Goal: Information Seeking & Learning: Learn about a topic

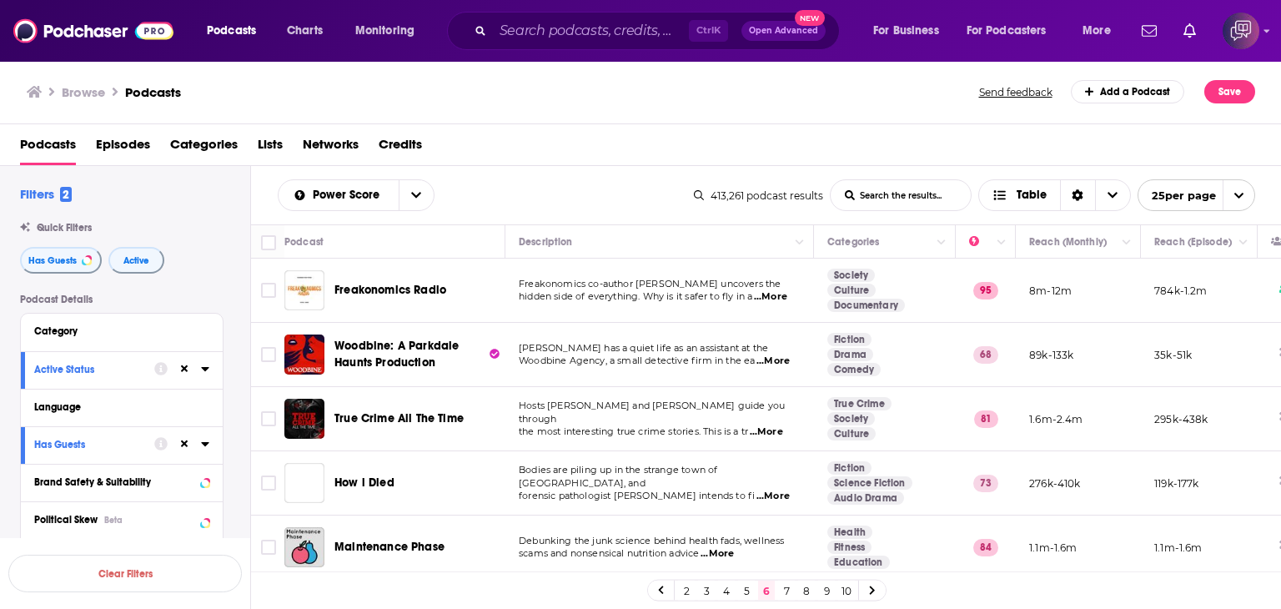
click at [894, 196] on input "List Search Input" at bounding box center [901, 195] width 140 height 30
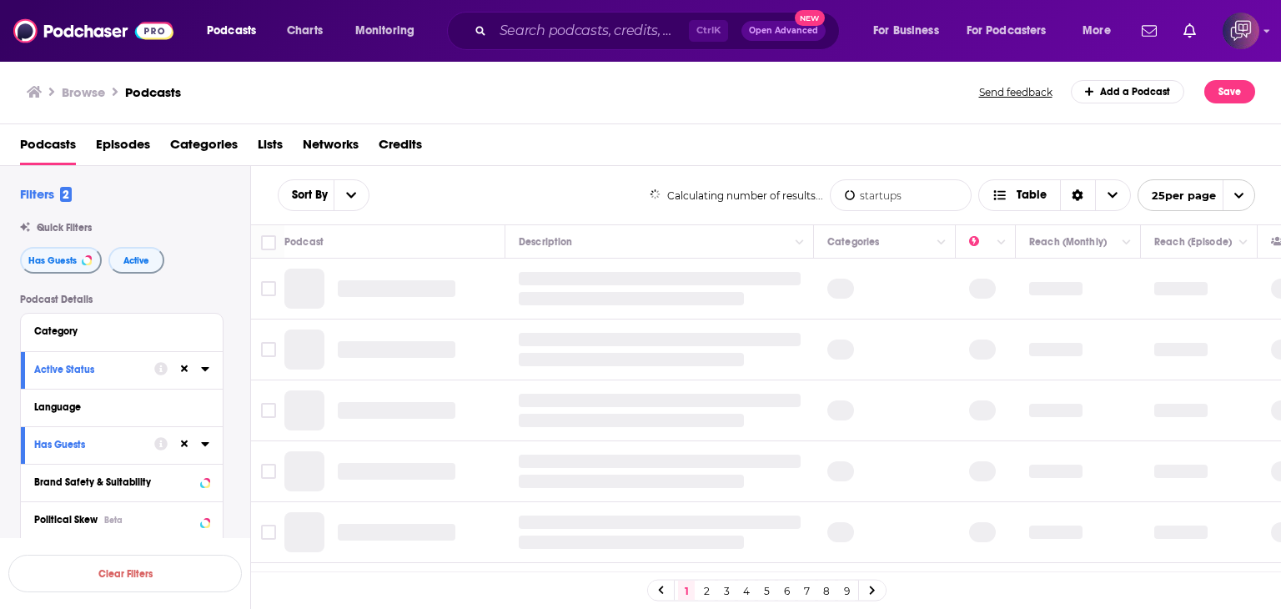
click at [924, 201] on input "startups" at bounding box center [901, 195] width 140 height 30
type input "startups business"
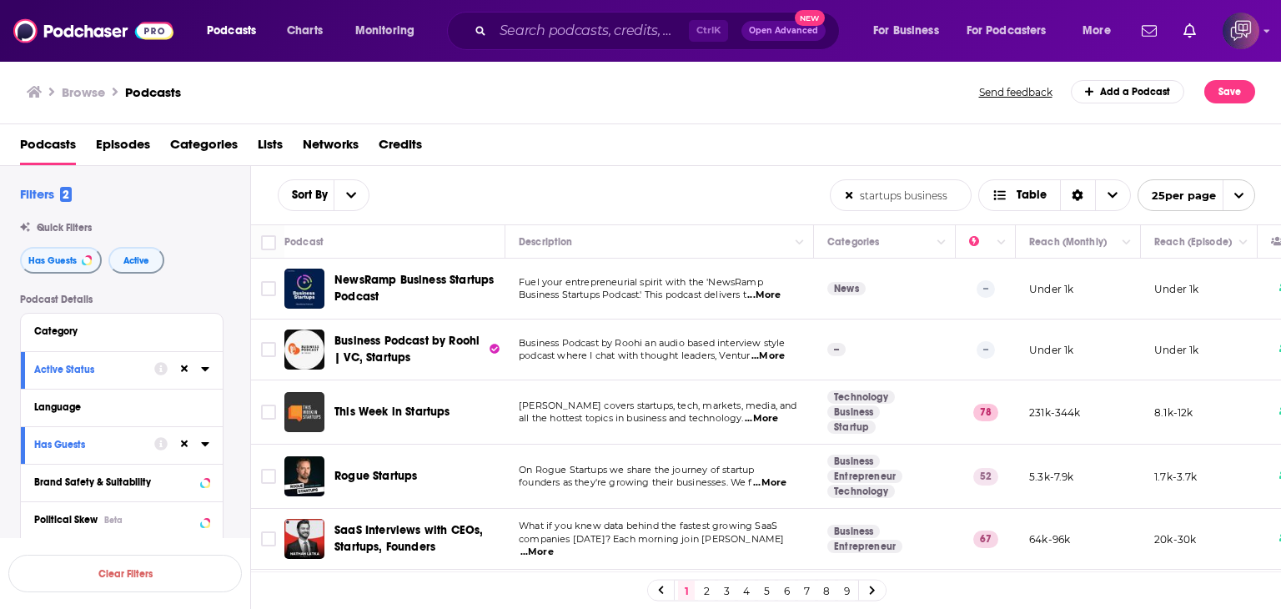
click at [728, 588] on link "3" at bounding box center [726, 591] width 17 height 20
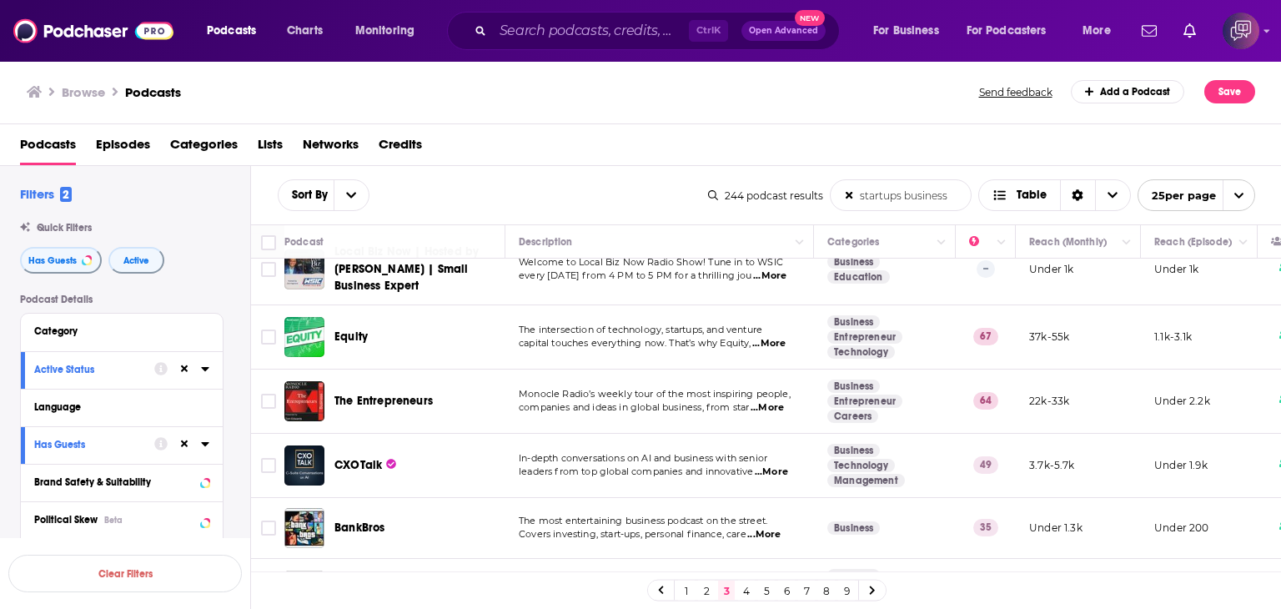
scroll to position [250, 0]
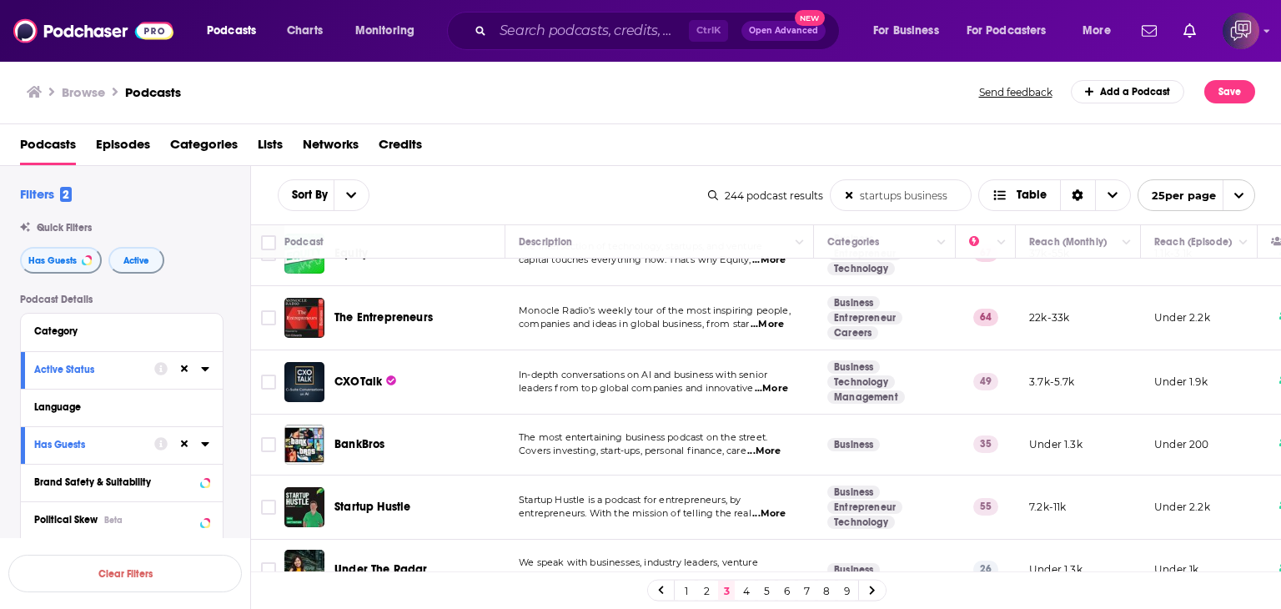
click at [775, 387] on span "...More" at bounding box center [771, 388] width 33 height 13
drag, startPoint x: 334, startPoint y: 364, endPoint x: 379, endPoint y: 364, distance: 45.0
click at [379, 364] on div "CXOTalk" at bounding box center [420, 382] width 173 height 40
copy span "CXOTalk"
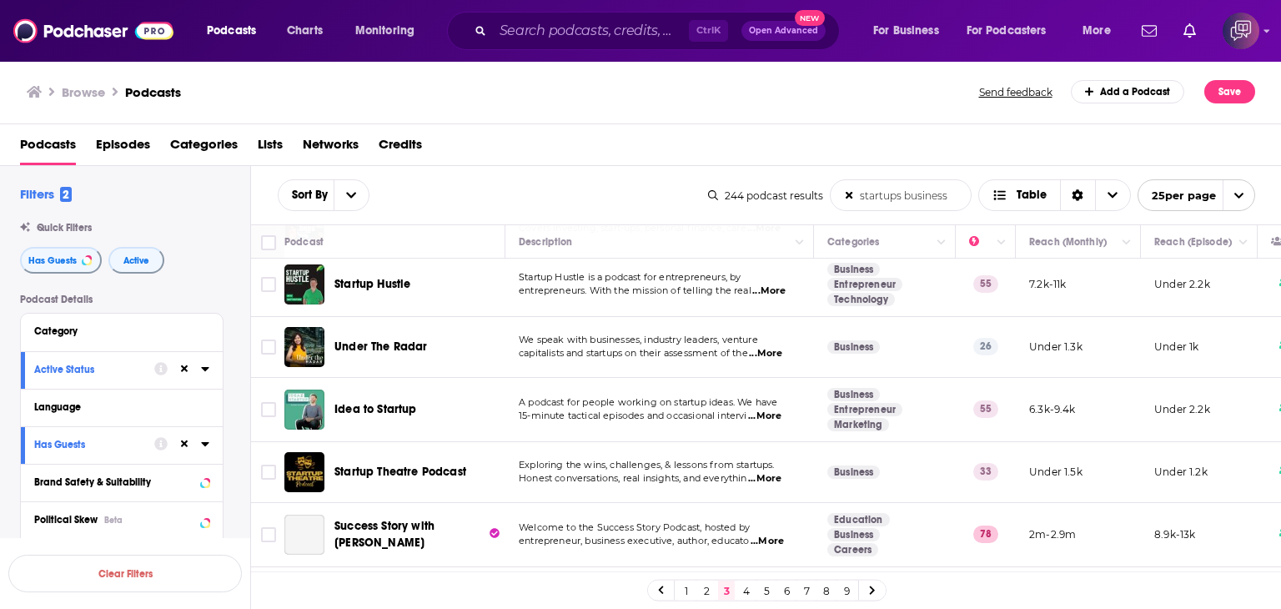
scroll to position [500, 0]
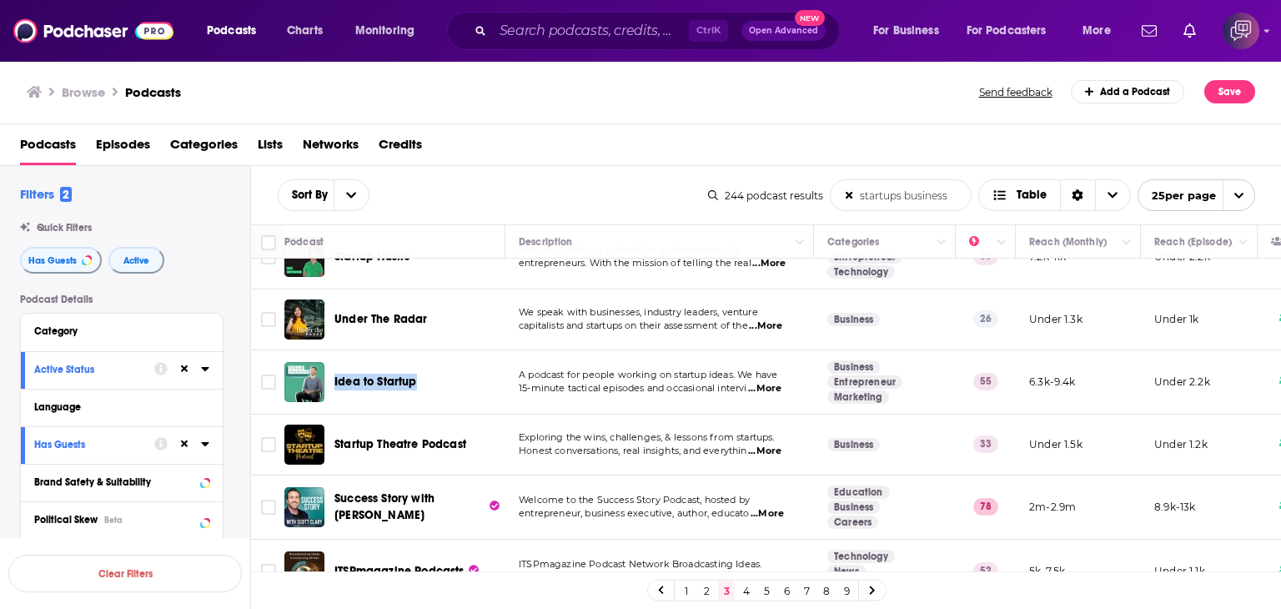
drag, startPoint x: 329, startPoint y: 364, endPoint x: 445, endPoint y: 359, distance: 115.2
click at [445, 362] on div "Idea to Startup" at bounding box center [396, 382] width 224 height 40
copy span "Idea to Startup"
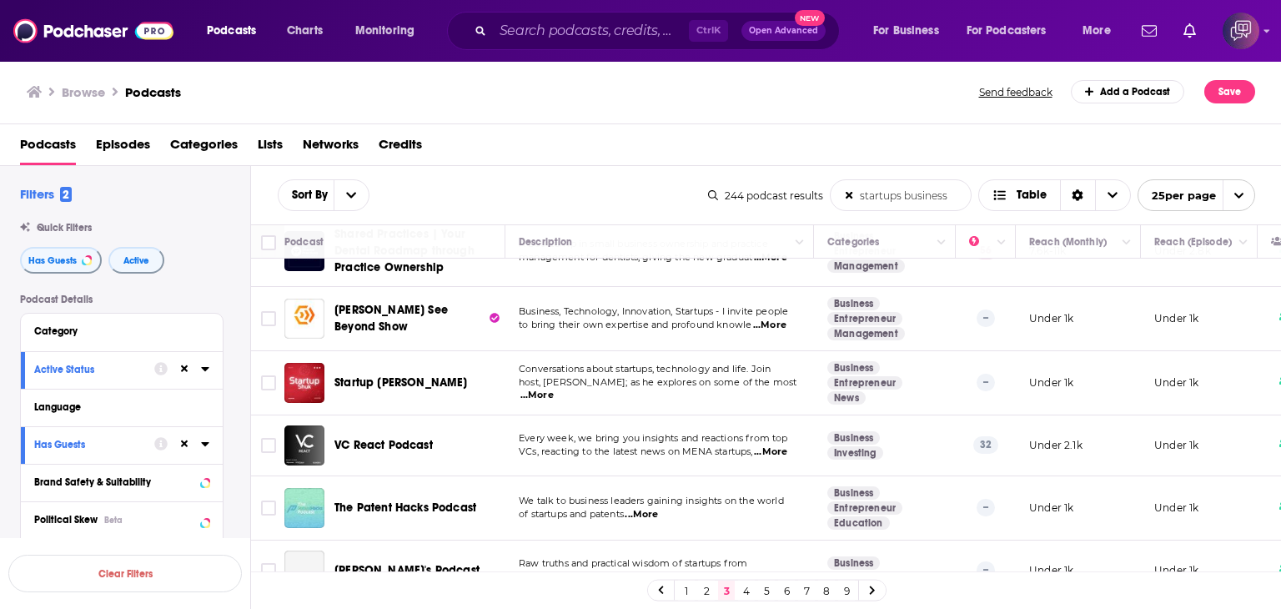
scroll to position [917, 0]
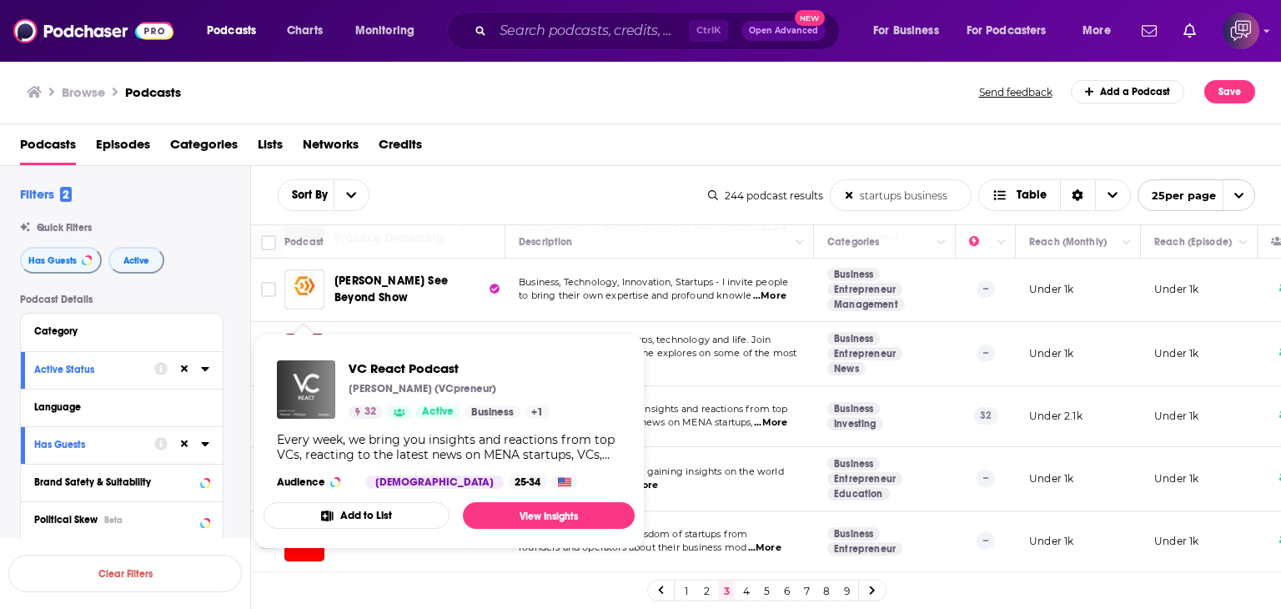
click at [332, 394] on img "VC React Podcast" at bounding box center [306, 389] width 58 height 58
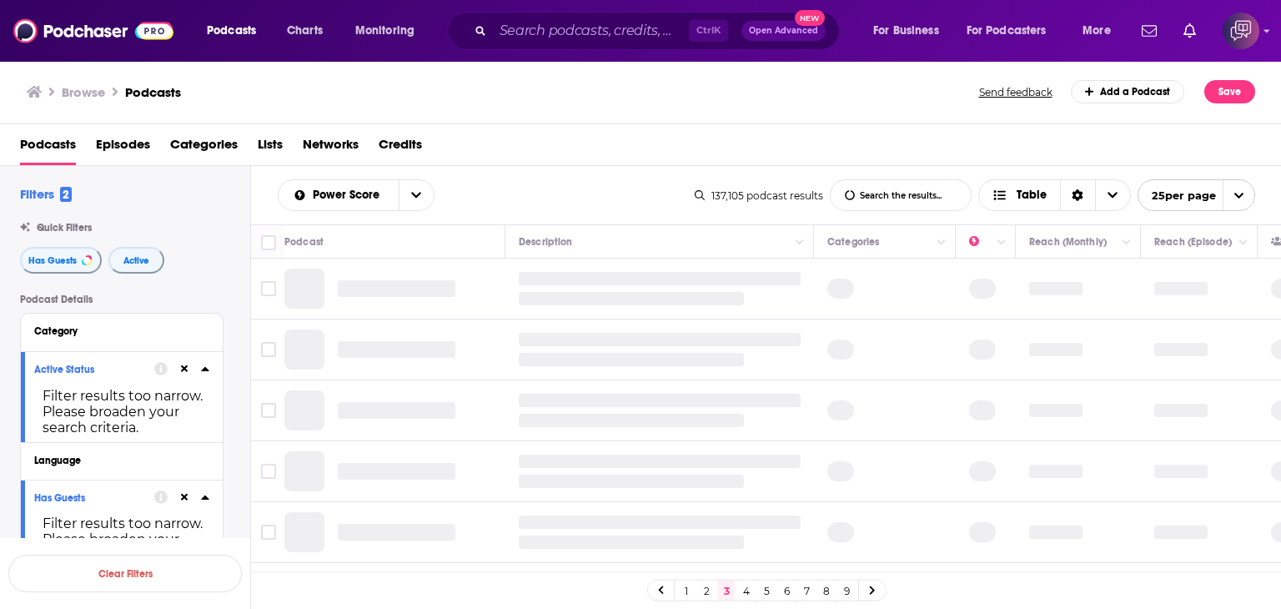
click at [936, 194] on input "List Search Input" at bounding box center [901, 195] width 140 height 30
type input "startups business"
click at [787, 595] on link "6" at bounding box center [786, 591] width 17 height 20
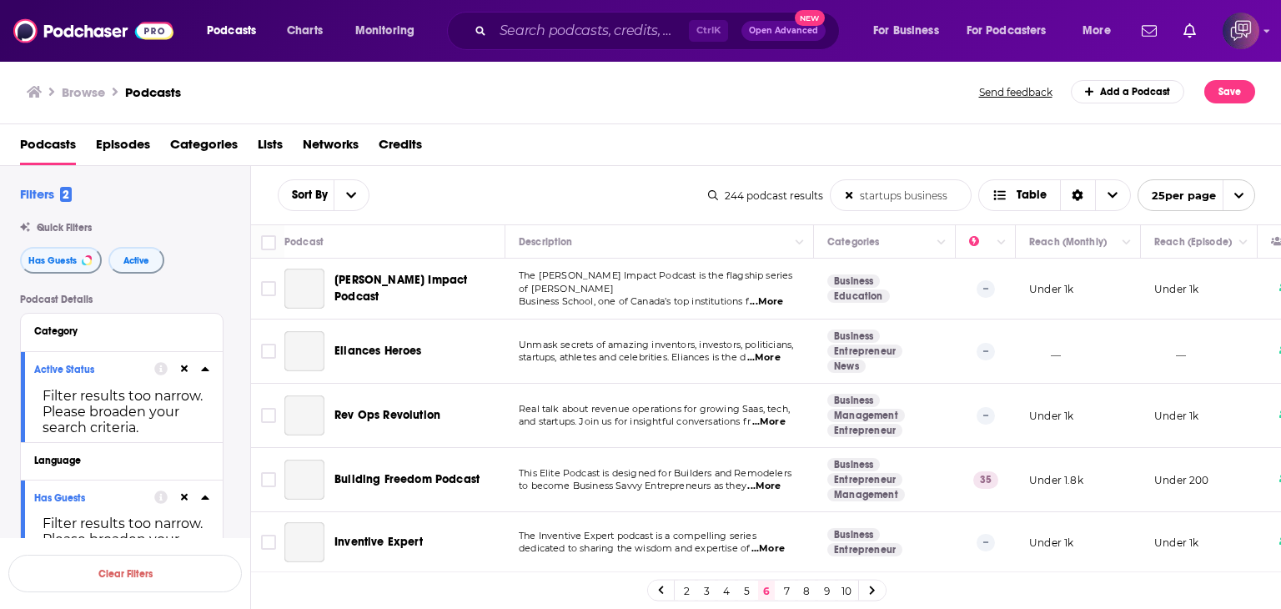
scroll to position [83, 0]
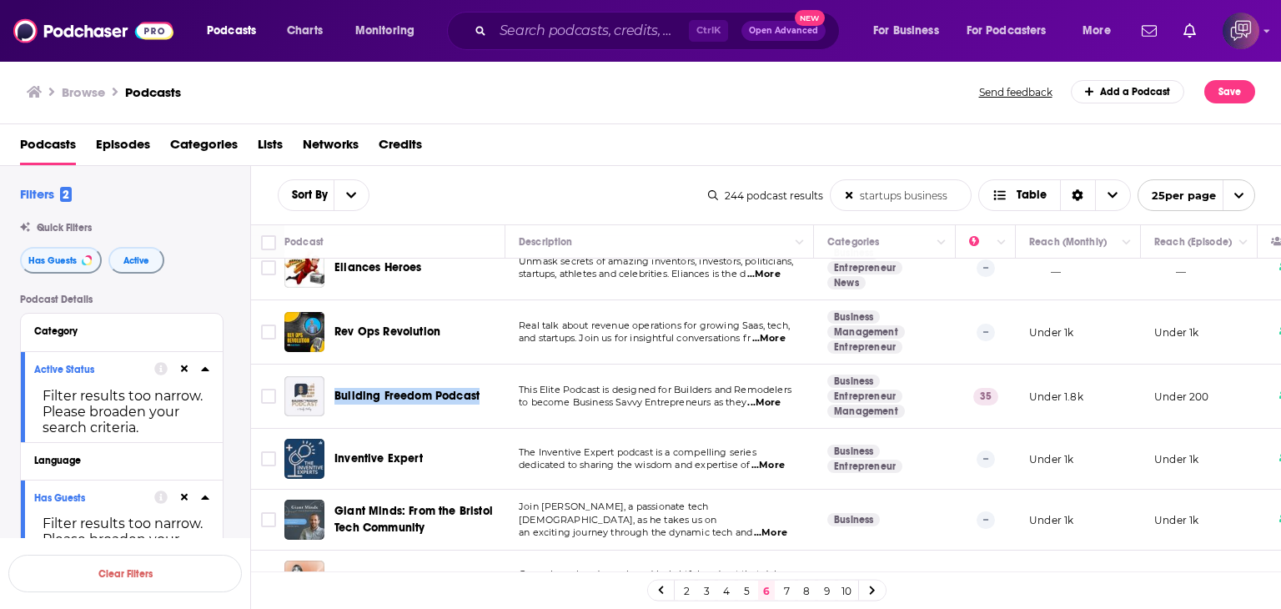
drag, startPoint x: 337, startPoint y: 375, endPoint x: 478, endPoint y: 381, distance: 141.1
click at [478, 381] on div "Building Freedom Podcast" at bounding box center [420, 396] width 173 height 40
copy span "Building Freedom Podcast"
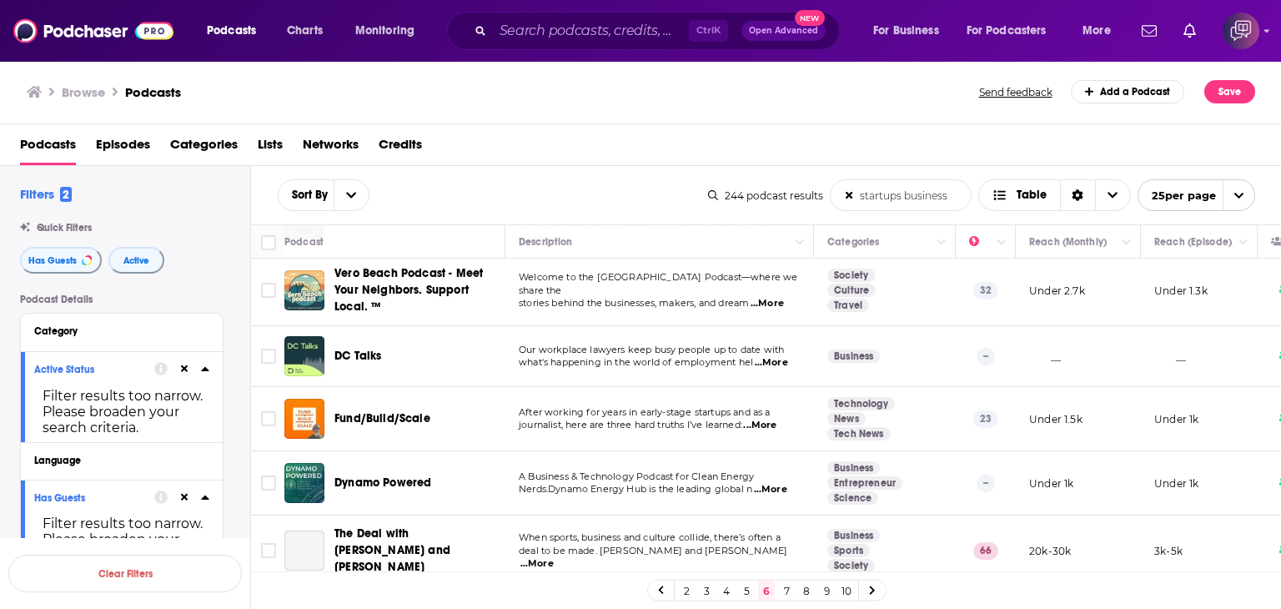
scroll to position [917, 0]
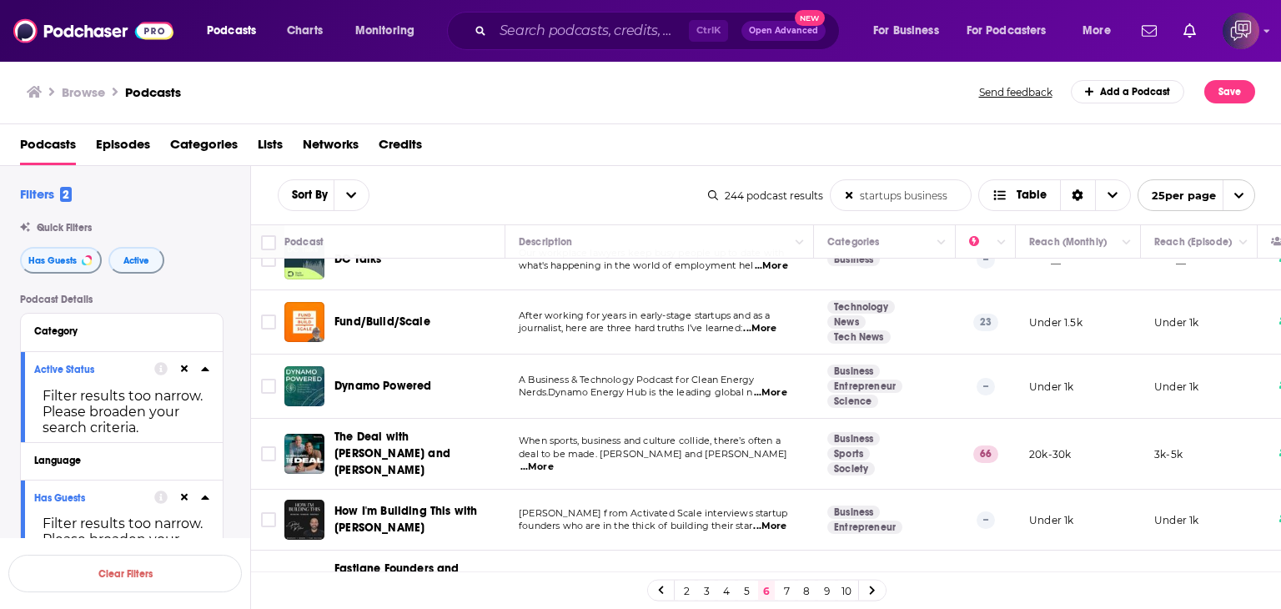
click at [554, 460] on span "...More" at bounding box center [536, 466] width 33 height 13
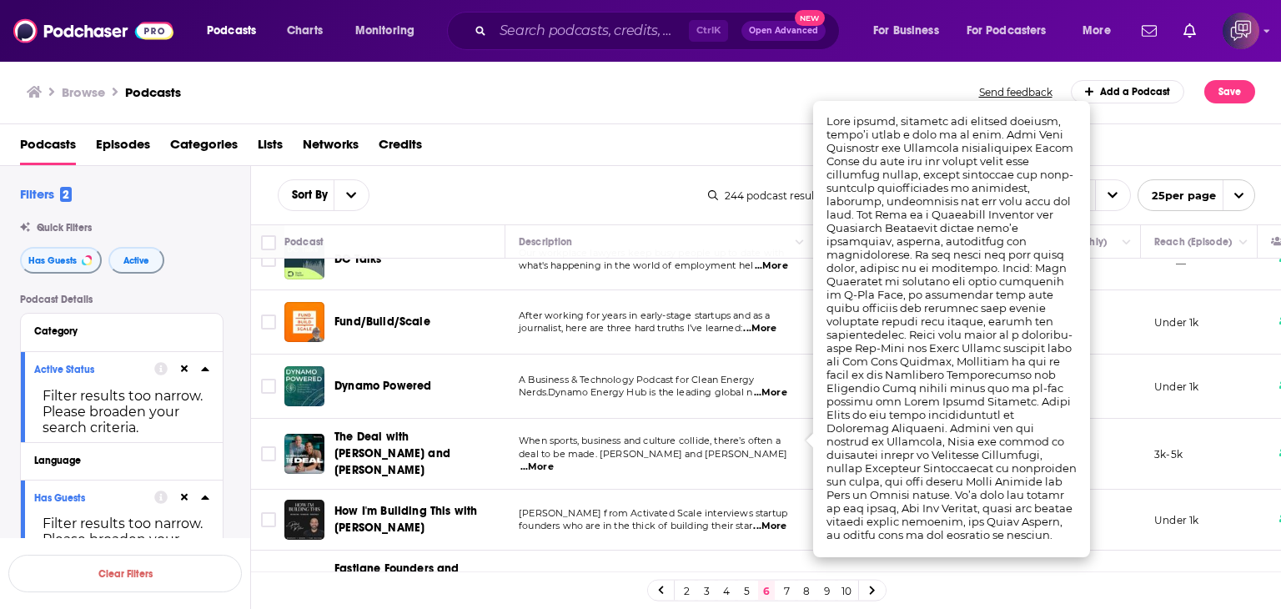
click at [475, 106] on div "Browse Podcasts Send feedback Add a Podcast Save" at bounding box center [641, 92] width 1282 height 64
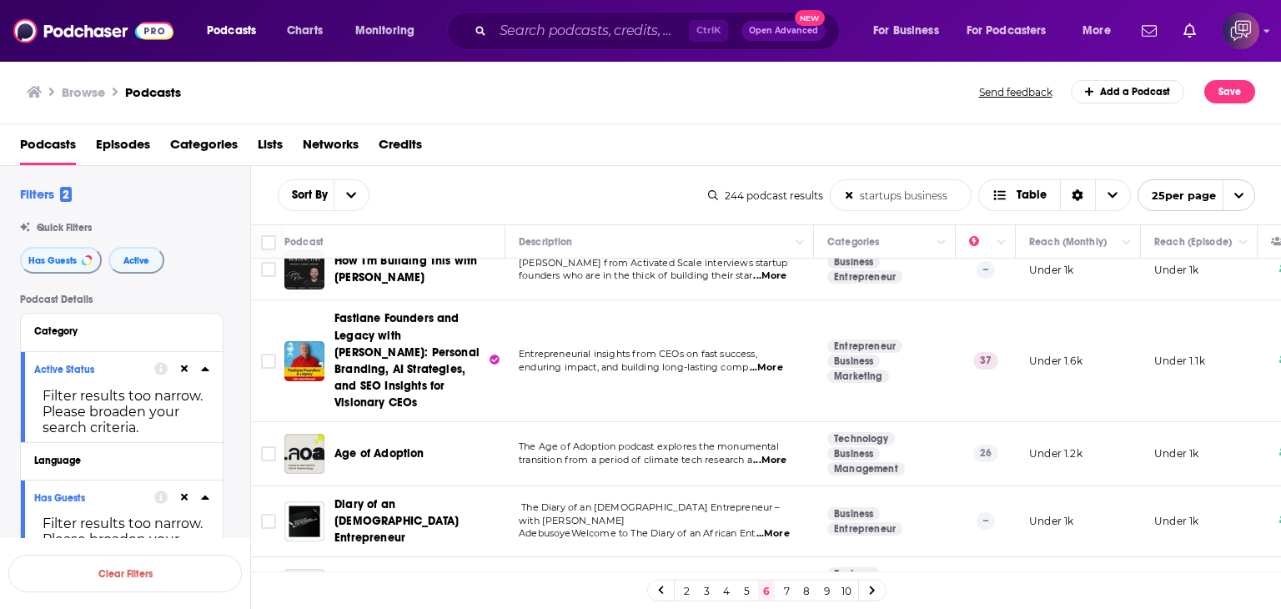
scroll to position [1168, 0]
click at [774, 361] on span "...More" at bounding box center [766, 367] width 33 height 13
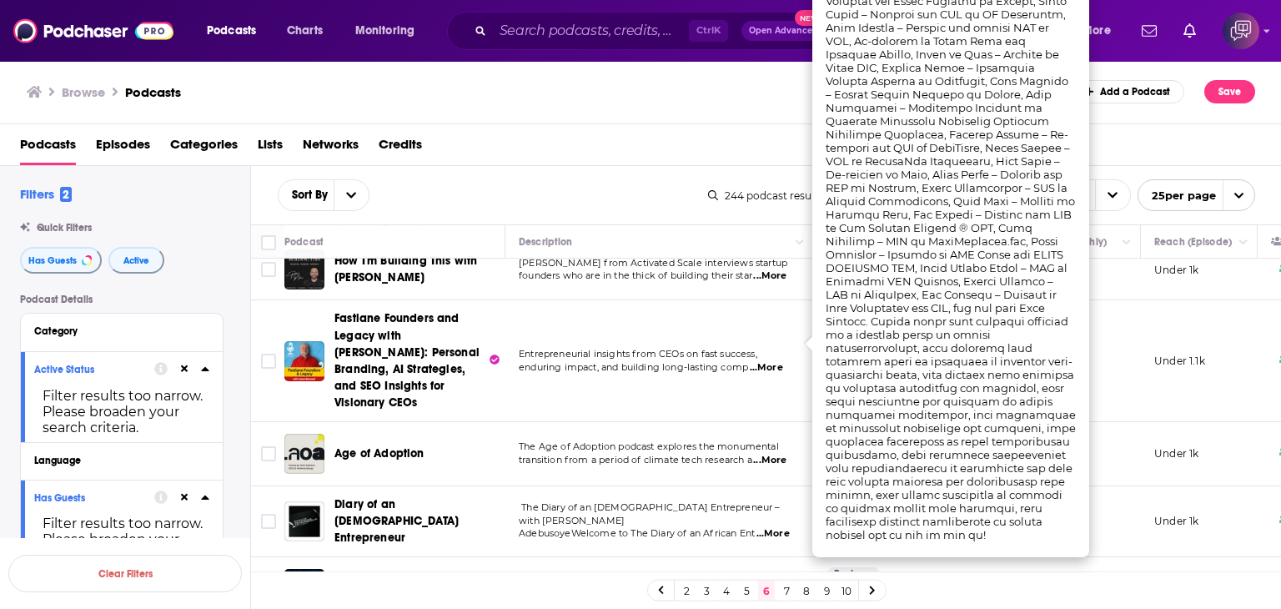
click at [527, 88] on div "Browse Podcasts" at bounding box center [504, 91] width 954 height 23
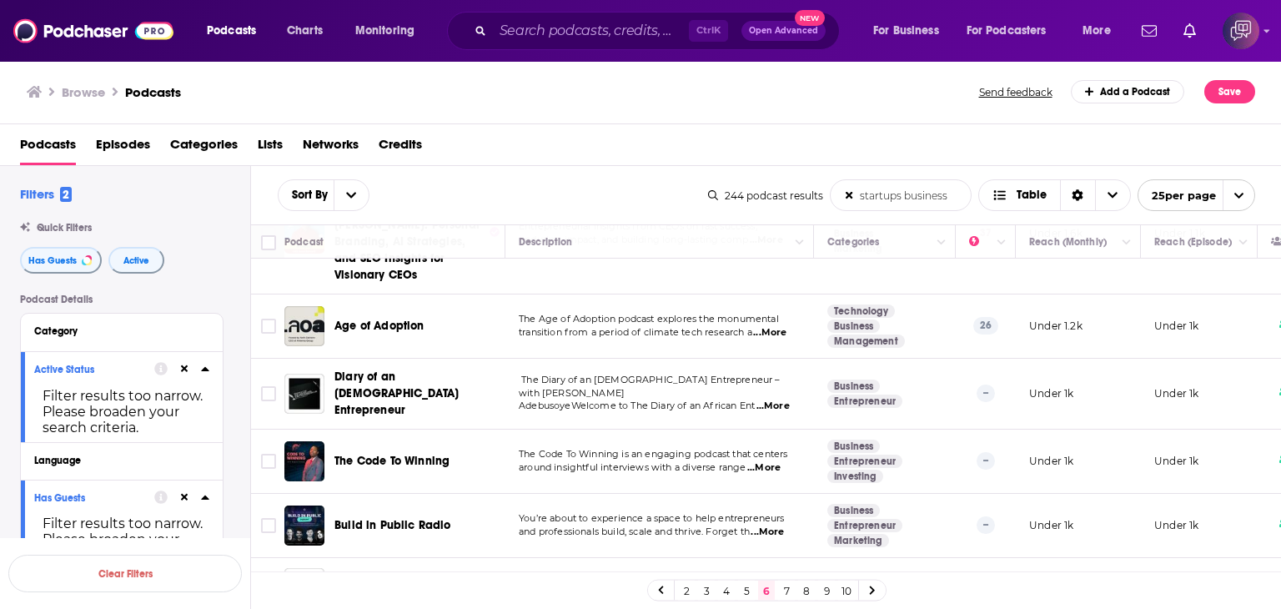
scroll to position [1318, 0]
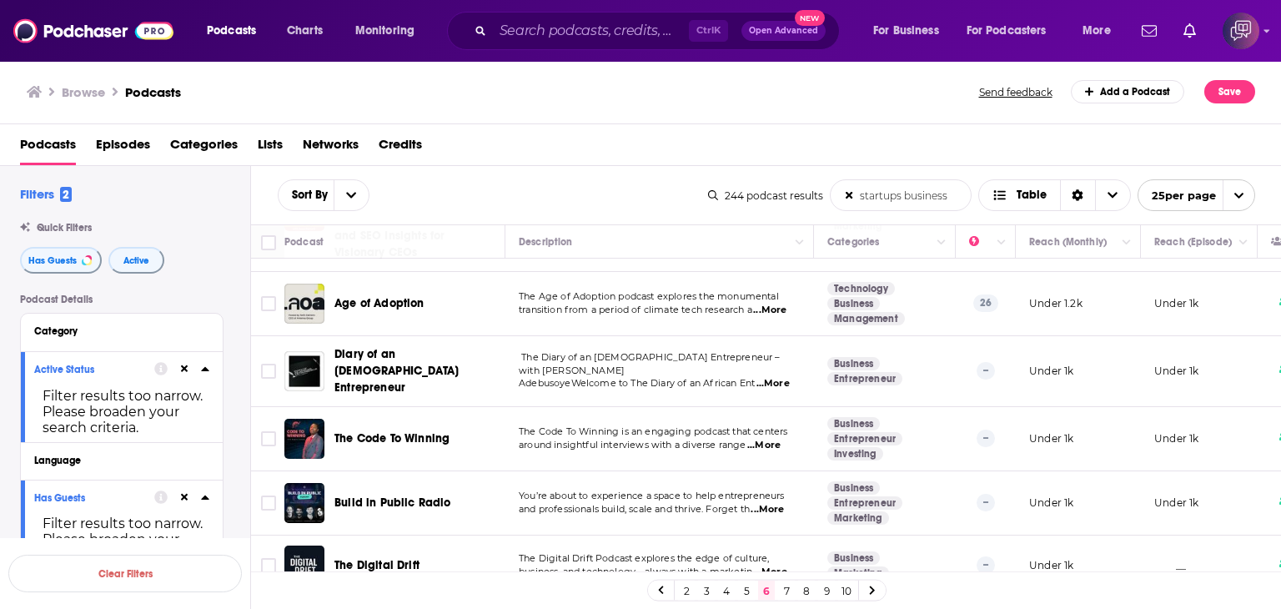
click at [786, 588] on link "7" at bounding box center [786, 591] width 17 height 20
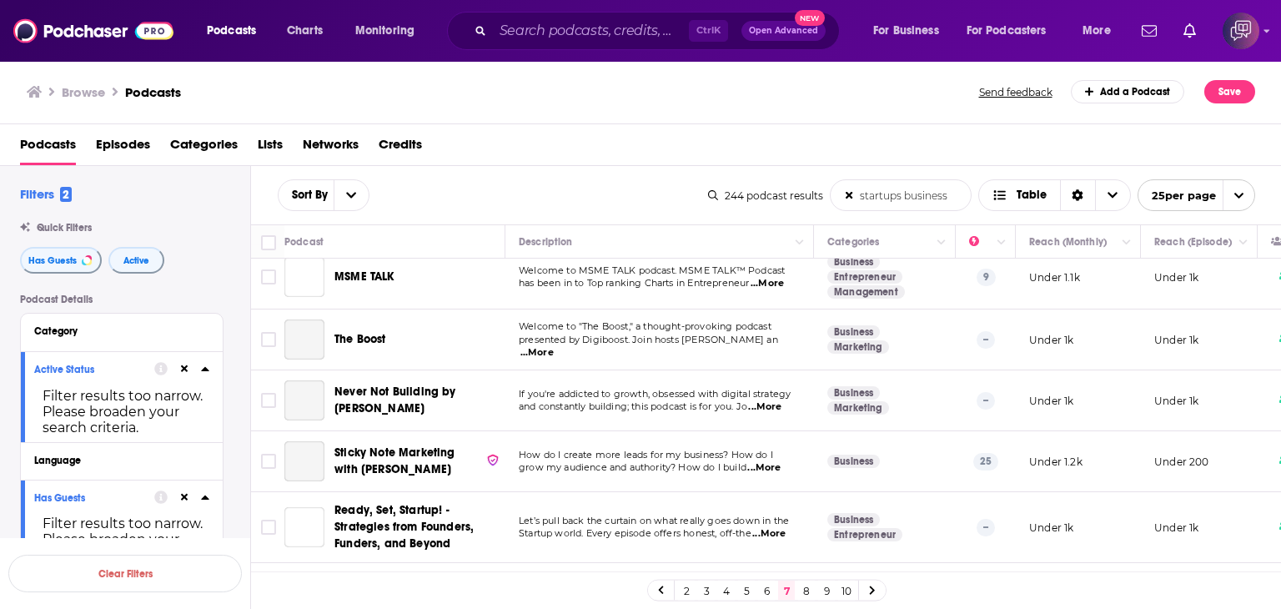
scroll to position [917, 0]
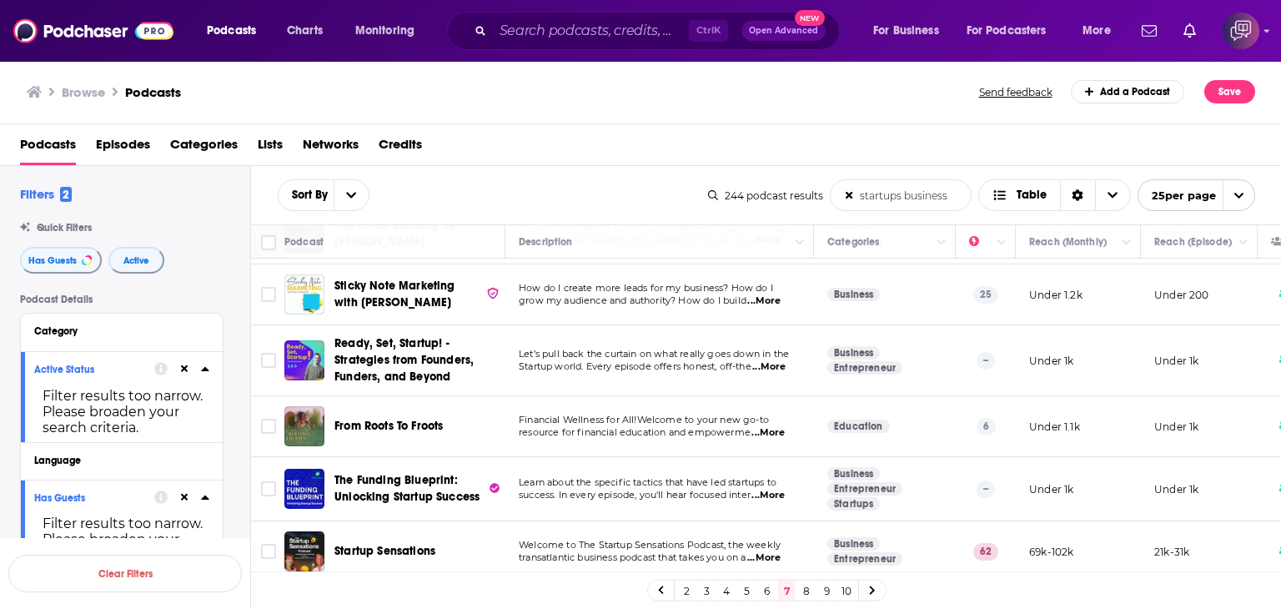
click at [774, 303] on span "...More" at bounding box center [763, 300] width 33 height 13
click at [622, 89] on div "Browse Podcasts" at bounding box center [504, 91] width 954 height 23
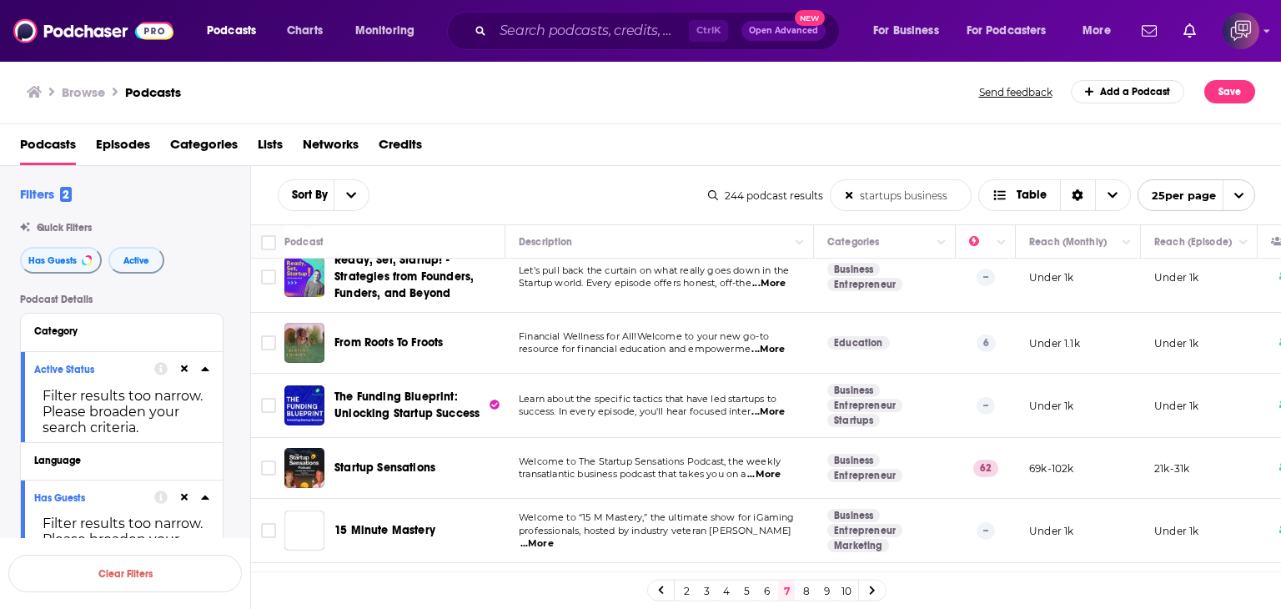
scroll to position [1084, 0]
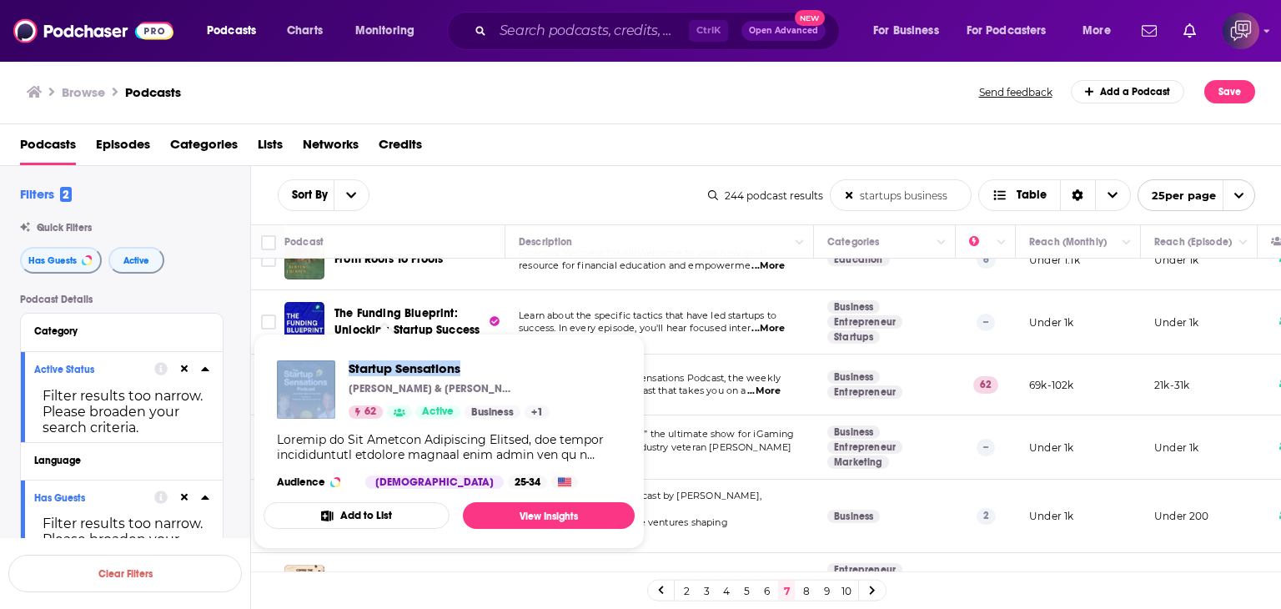
drag, startPoint x: 336, startPoint y: 355, endPoint x: 486, endPoint y: 355, distance: 150.1
click at [486, 355] on div "Startup Sensations Bulent Osman & Shelley Bays 62 Active Business + 1 Audience …" at bounding box center [449, 424] width 371 height 155
click at [350, 345] on span "Startup Sensations Bulent Osman & Shelley Bays 62 Active Business + 1 Audience …" at bounding box center [449, 441] width 371 height 215
drag, startPoint x: 349, startPoint y: 348, endPoint x: 475, endPoint y: 354, distance: 126.1
click at [475, 354] on div "Startup Sensations Bulent Osman & Shelley Bays 62 Active Business + 1 Audience …" at bounding box center [449, 424] width 371 height 155
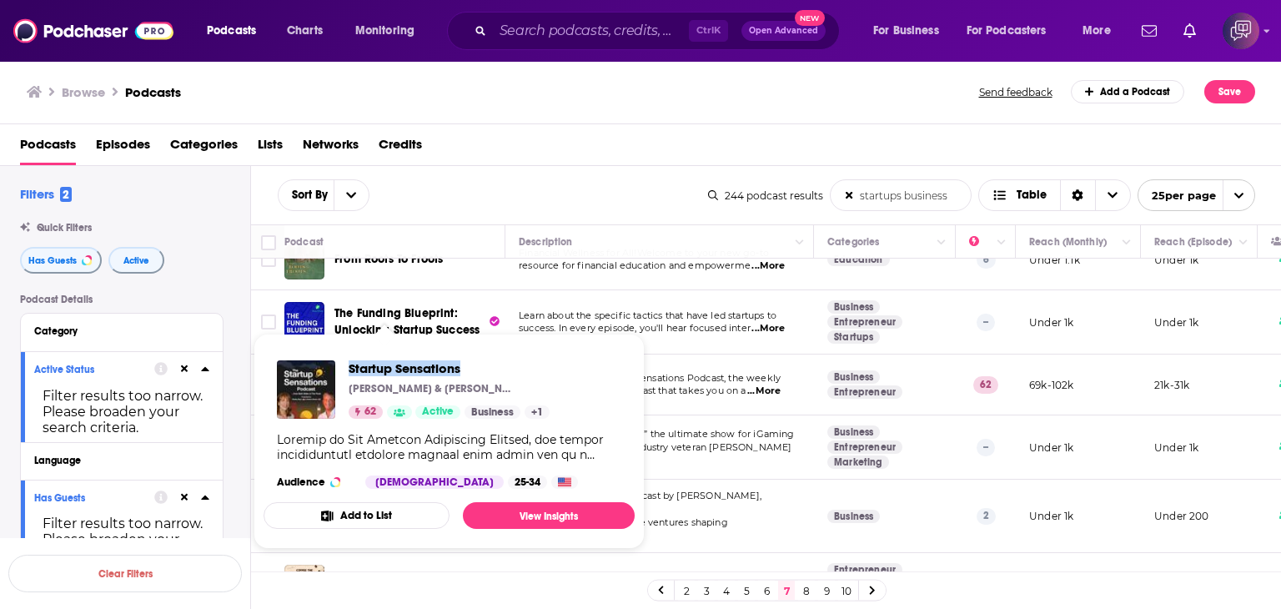
copy span "Startup Sensations"
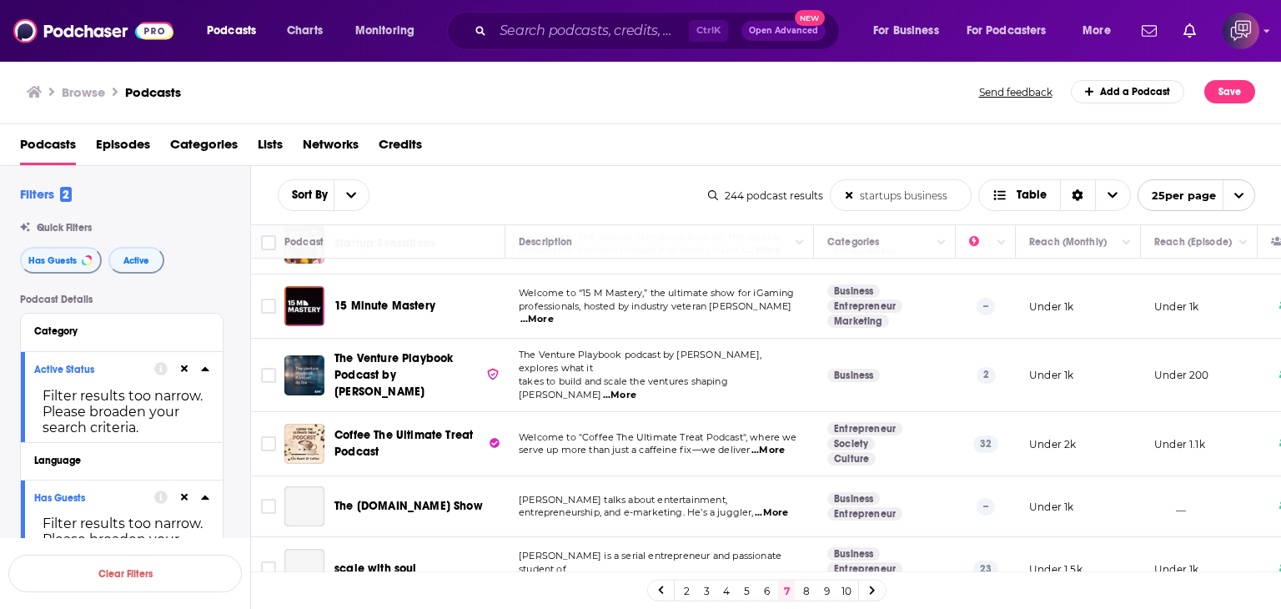
scroll to position [1248, 0]
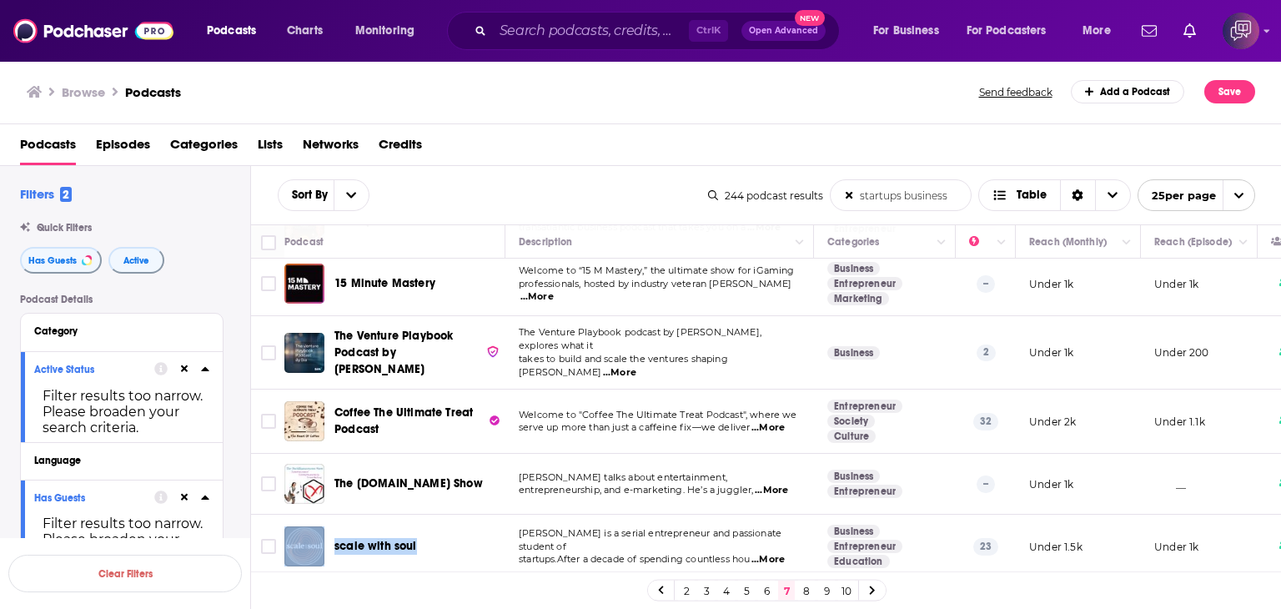
drag, startPoint x: 328, startPoint y: 513, endPoint x: 418, endPoint y: 506, distance: 90.3
click at [418, 515] on td "scale with soul" at bounding box center [394, 546] width 221 height 63
copy div "scale with soul"
drag, startPoint x: 811, startPoint y: 588, endPoint x: 851, endPoint y: 575, distance: 42.2
click at [811, 588] on link "8" at bounding box center [806, 591] width 17 height 20
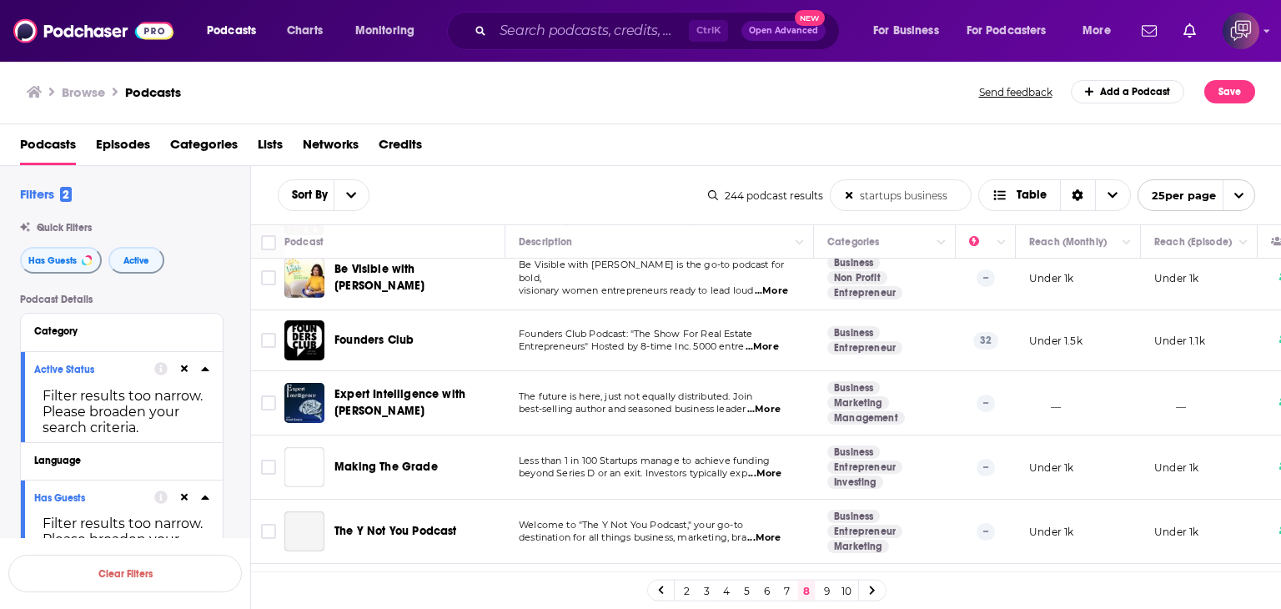
scroll to position [1271, 0]
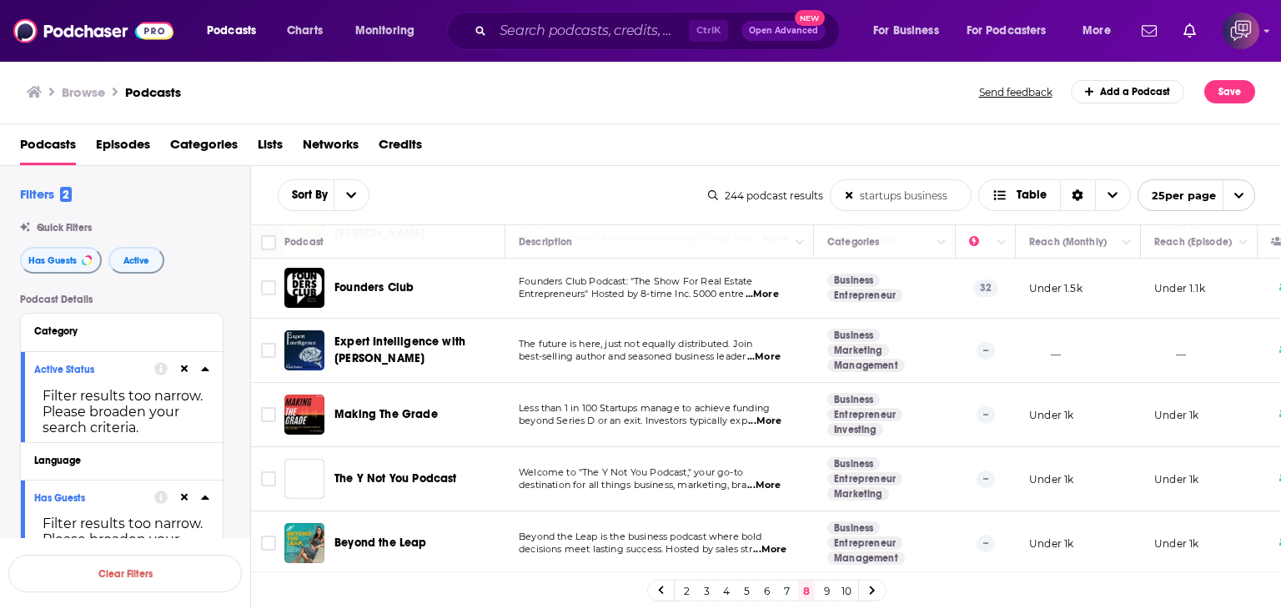
click at [829, 592] on link "9" at bounding box center [826, 591] width 17 height 20
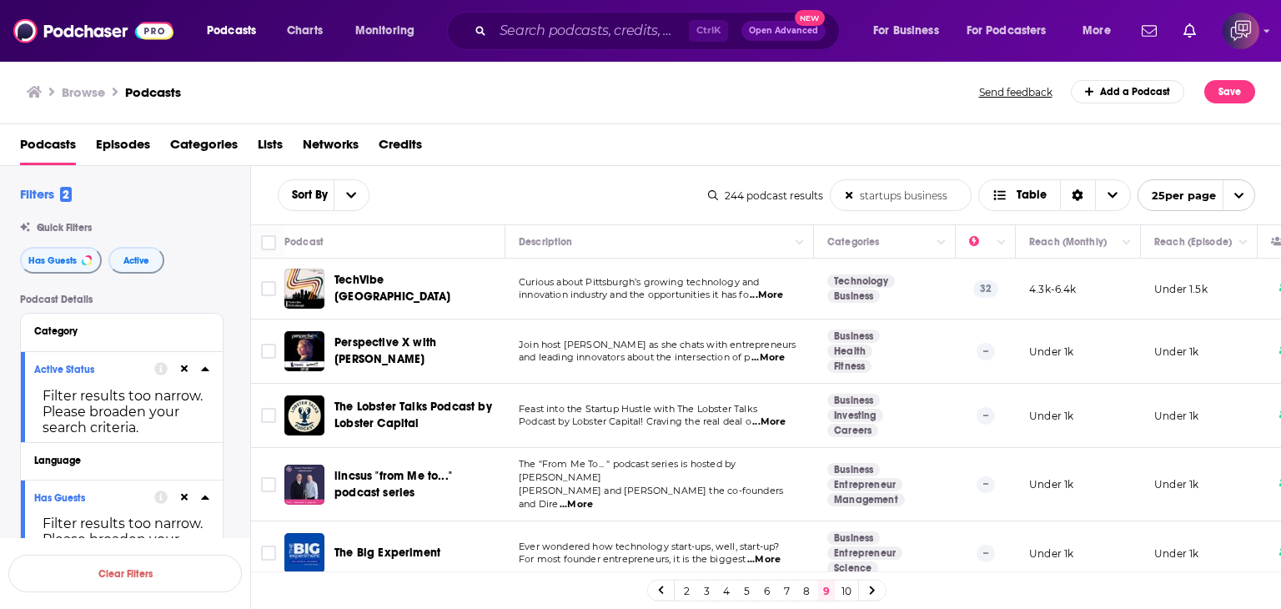
click at [783, 294] on span "...More" at bounding box center [766, 295] width 33 height 13
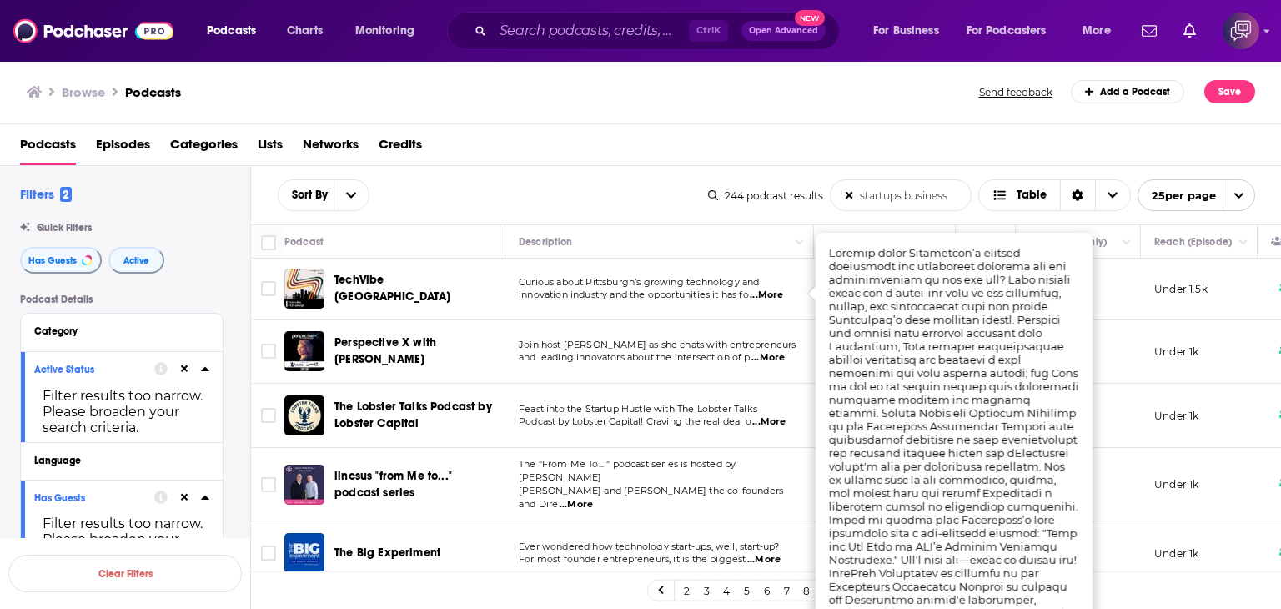
click at [376, 270] on div "TechVibe Pittsburgh" at bounding box center [420, 289] width 173 height 40
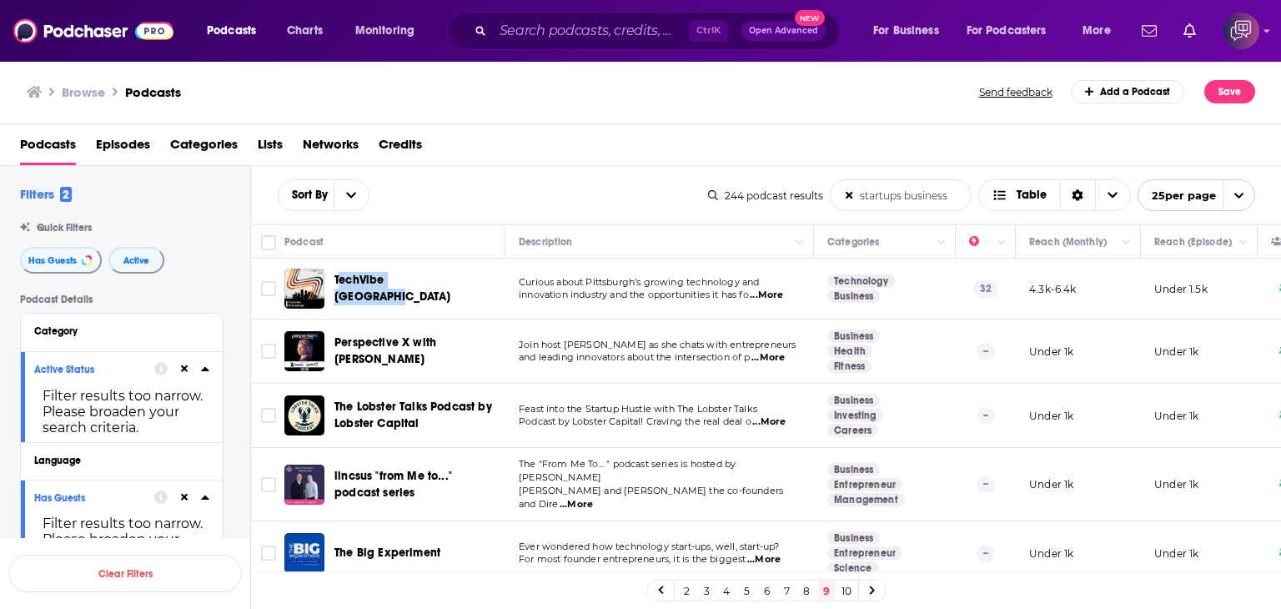
drag, startPoint x: 337, startPoint y: 271, endPoint x: 474, endPoint y: 279, distance: 137.0
click at [474, 279] on div "TechVibe Pittsburgh" at bounding box center [420, 289] width 173 height 40
click at [338, 269] on div "TechVibe Pittsburgh" at bounding box center [420, 289] width 173 height 40
drag, startPoint x: 334, startPoint y: 269, endPoint x: 460, endPoint y: 273, distance: 126.0
click at [460, 273] on div "TechVibe Pittsburgh" at bounding box center [420, 289] width 173 height 40
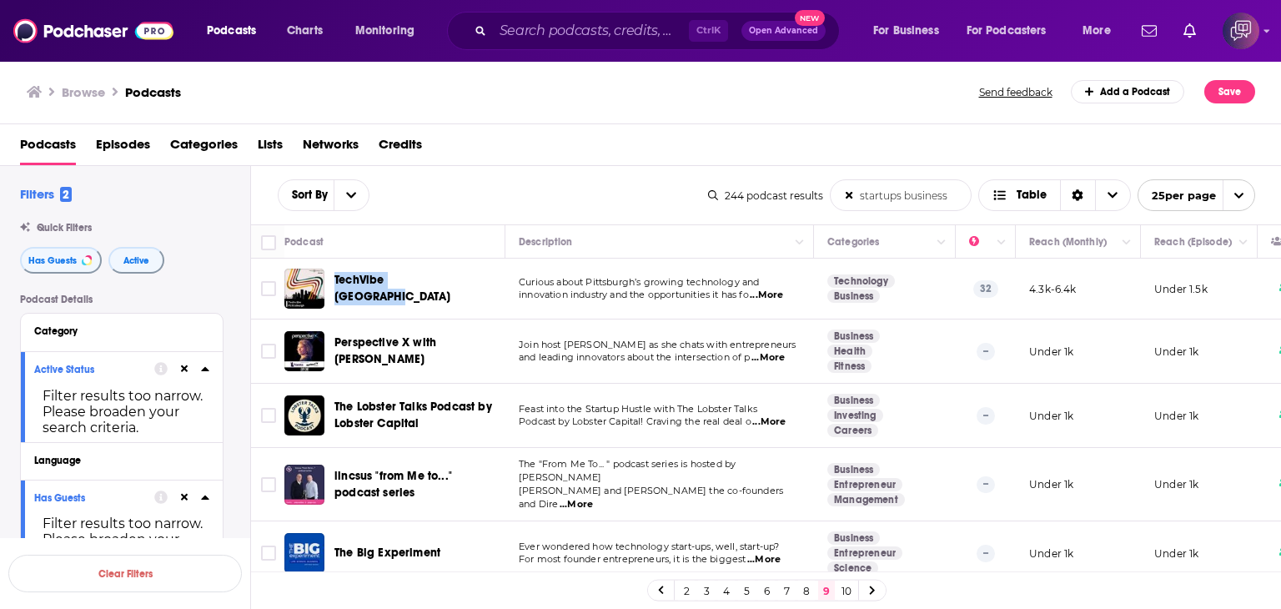
copy span "TechVibe Pittsburgh"
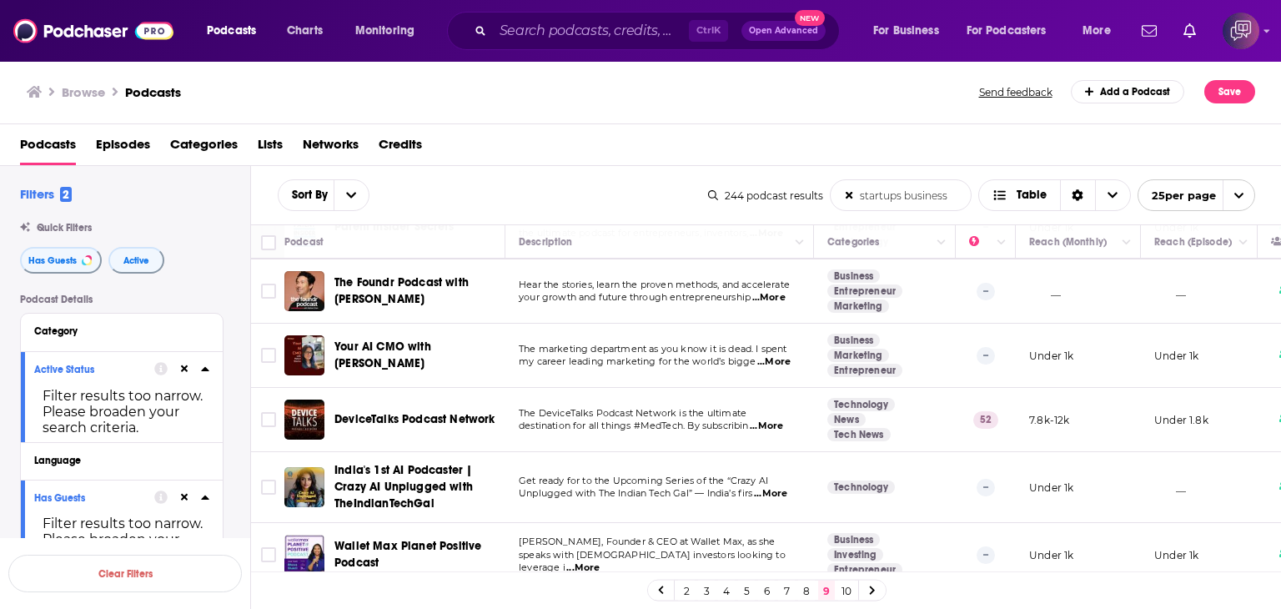
scroll to position [500, 0]
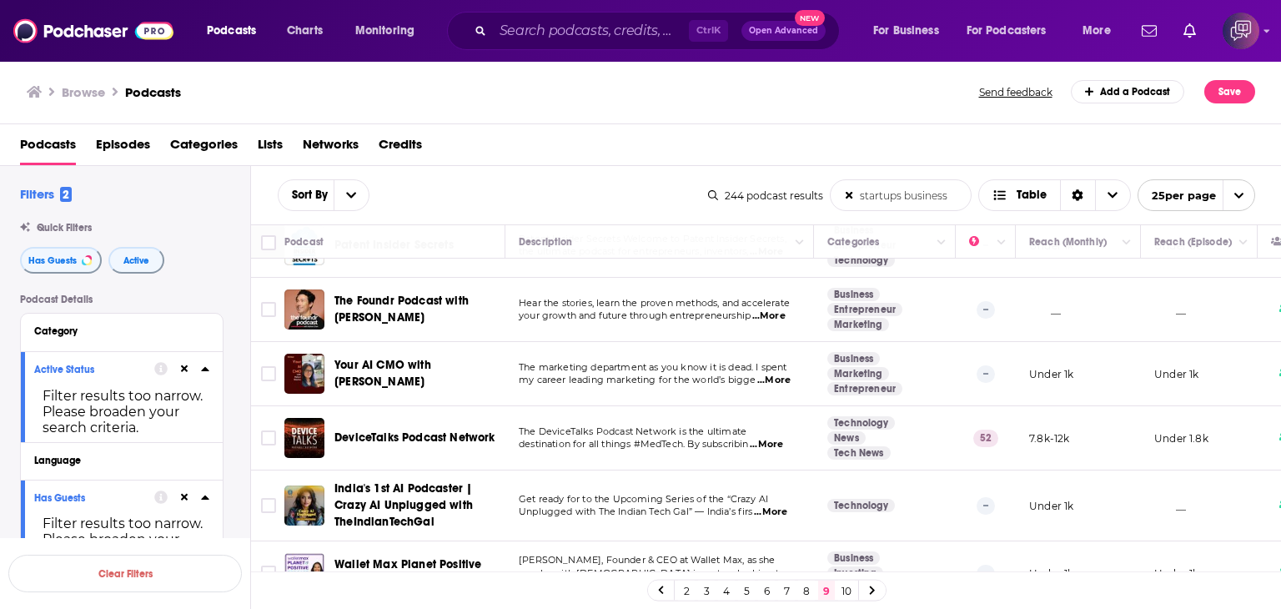
click at [772, 438] on span "...More" at bounding box center [766, 444] width 33 height 13
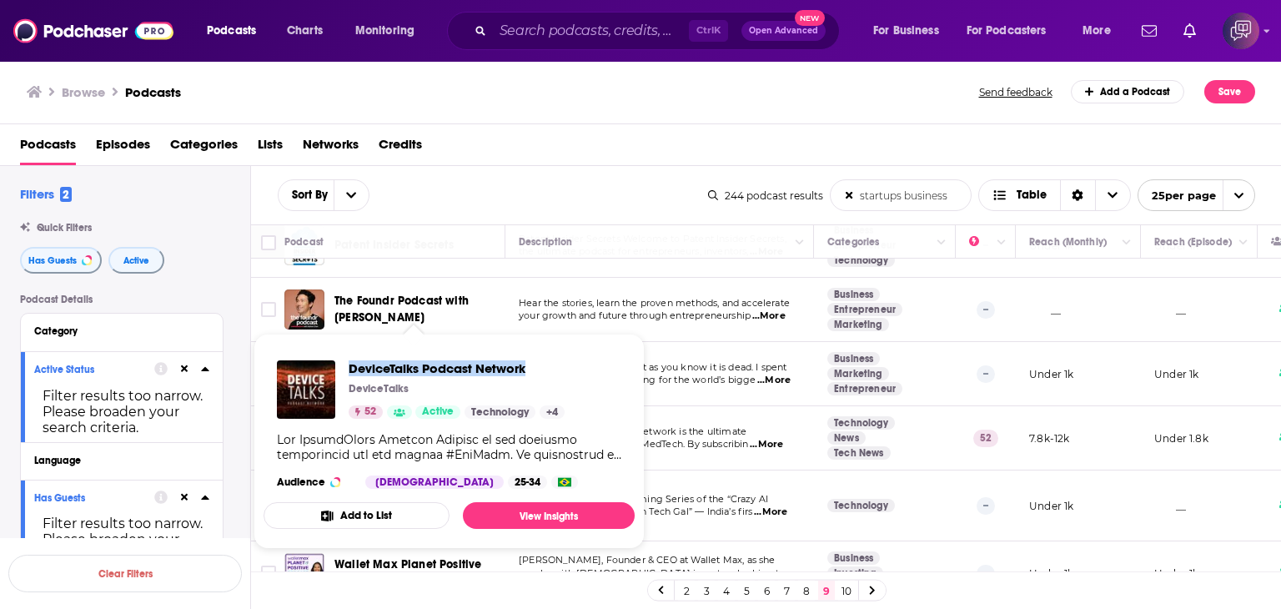
drag, startPoint x: 379, startPoint y: 355, endPoint x: 530, endPoint y: 357, distance: 151.0
click at [530, 357] on div "DeviceTalks Podcast Network DeviceTalks 52 Active Technology + 4 Audience Male …" at bounding box center [449, 424] width 371 height 155
copy span "DeviceTalks Podcast Network"
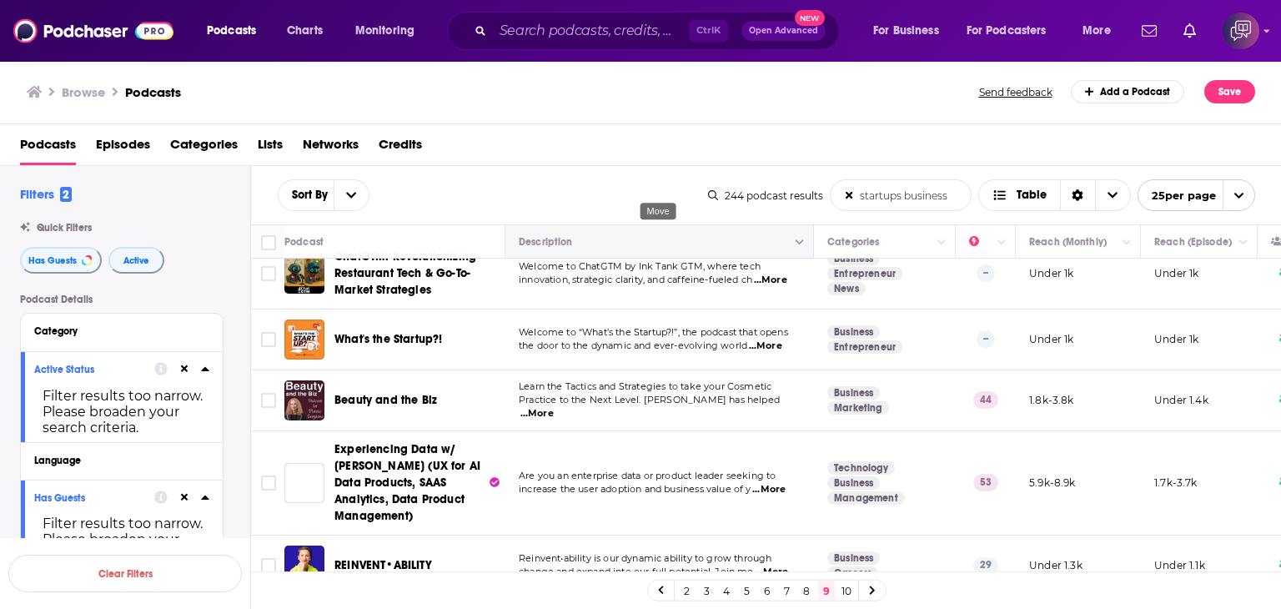
scroll to position [1355, 0]
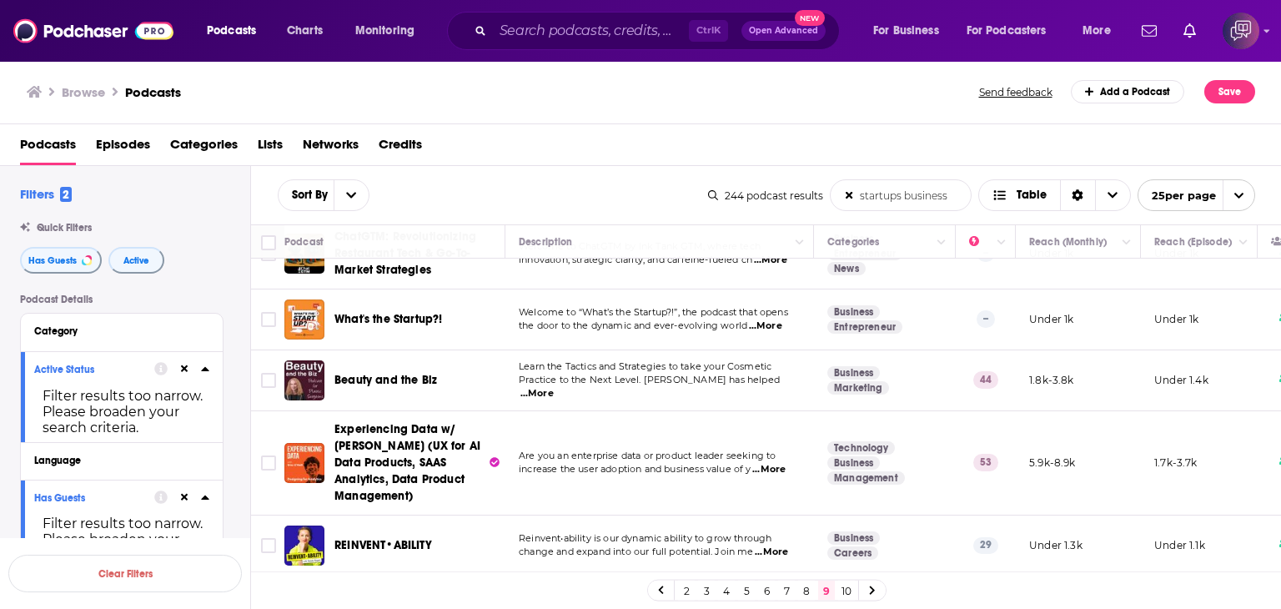
click at [838, 584] on link "10" at bounding box center [846, 591] width 17 height 20
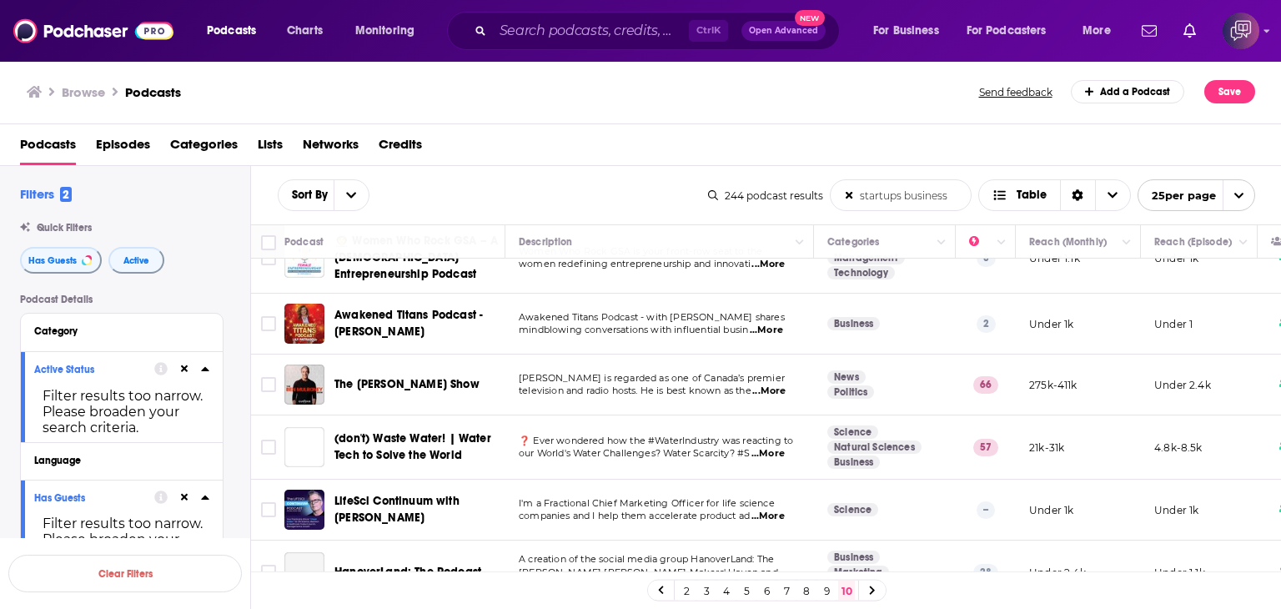
scroll to position [250, 0]
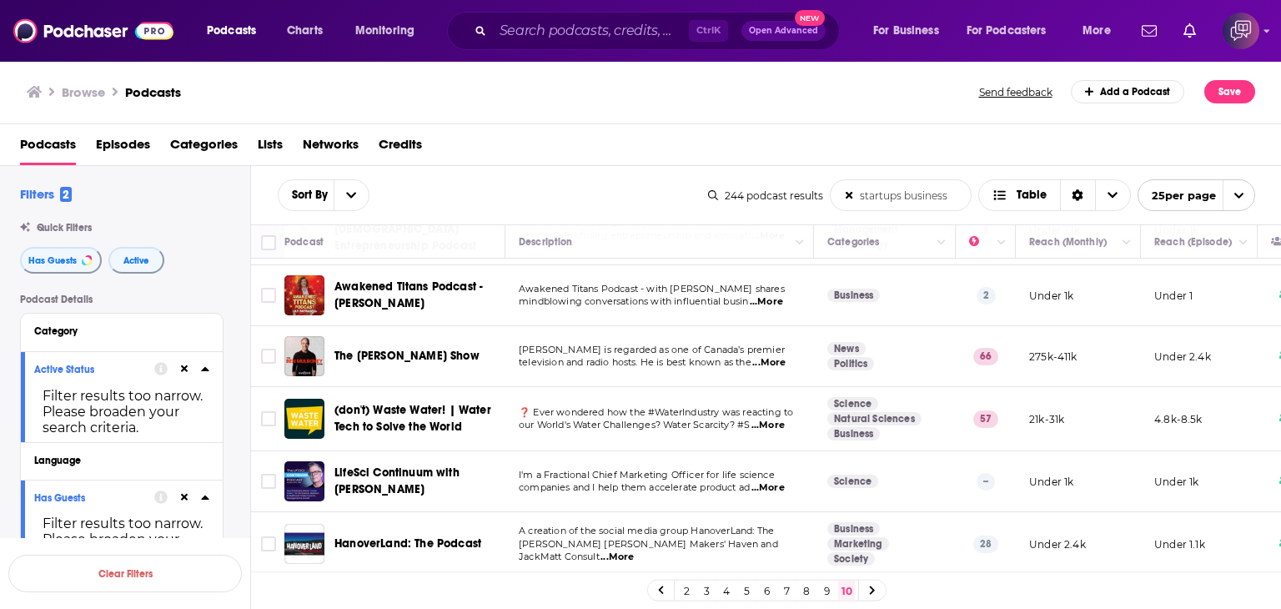
click at [776, 356] on span "...More" at bounding box center [768, 362] width 33 height 13
click at [437, 84] on div "Browse Podcasts" at bounding box center [504, 91] width 954 height 23
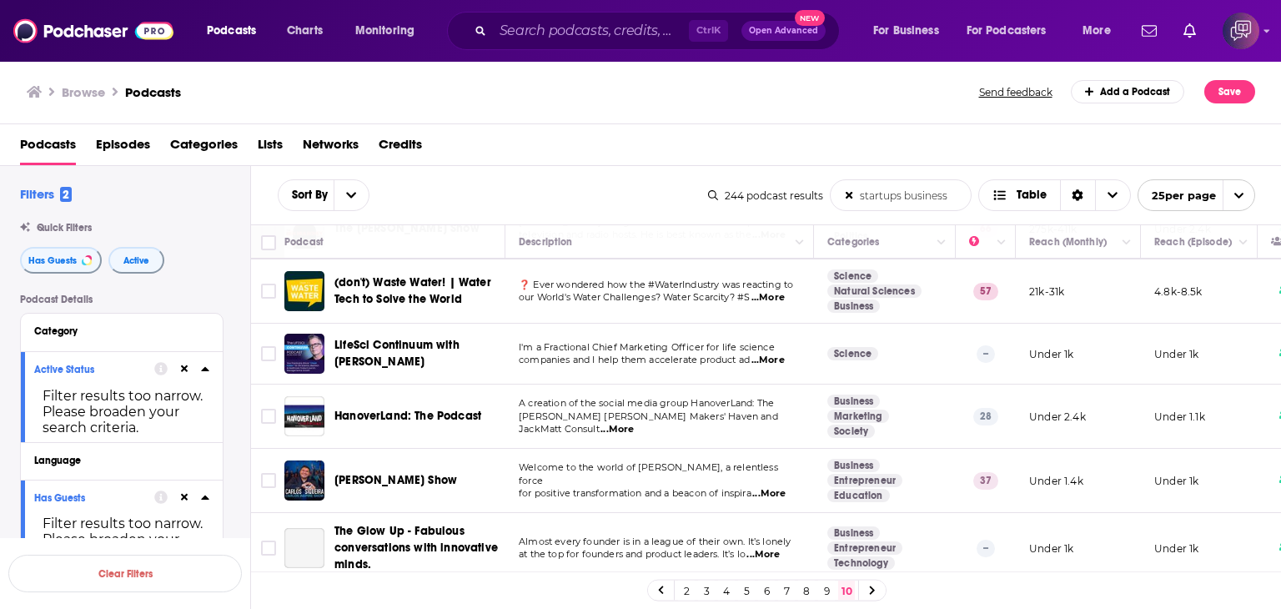
scroll to position [417, 0]
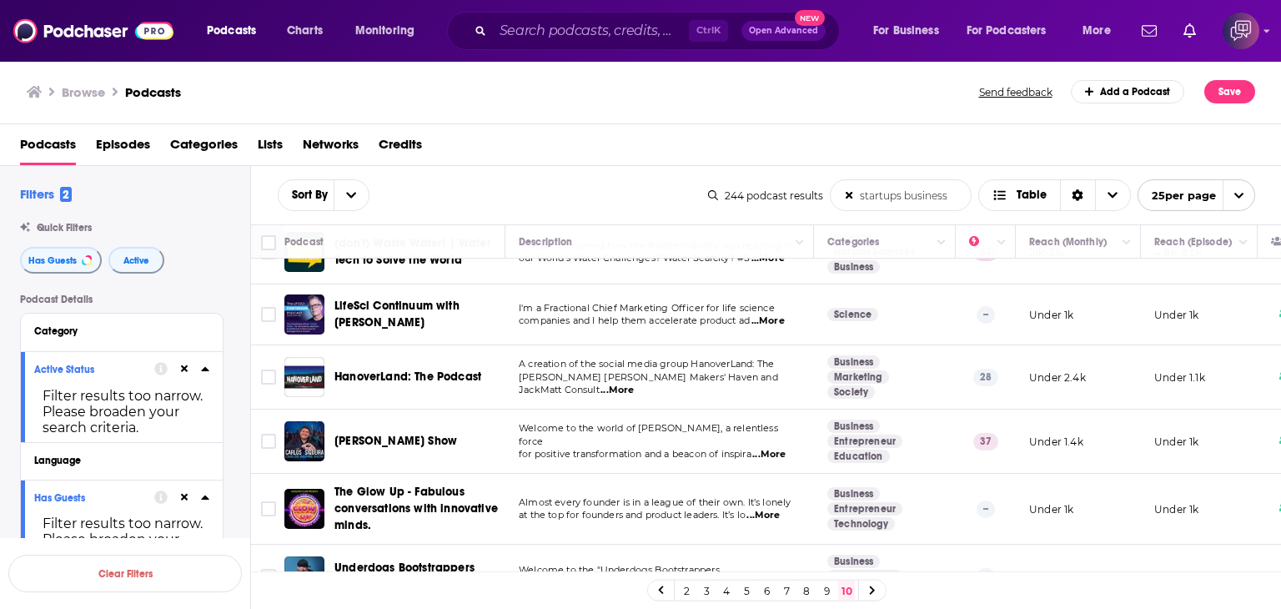
click at [777, 448] on span "...More" at bounding box center [768, 454] width 33 height 13
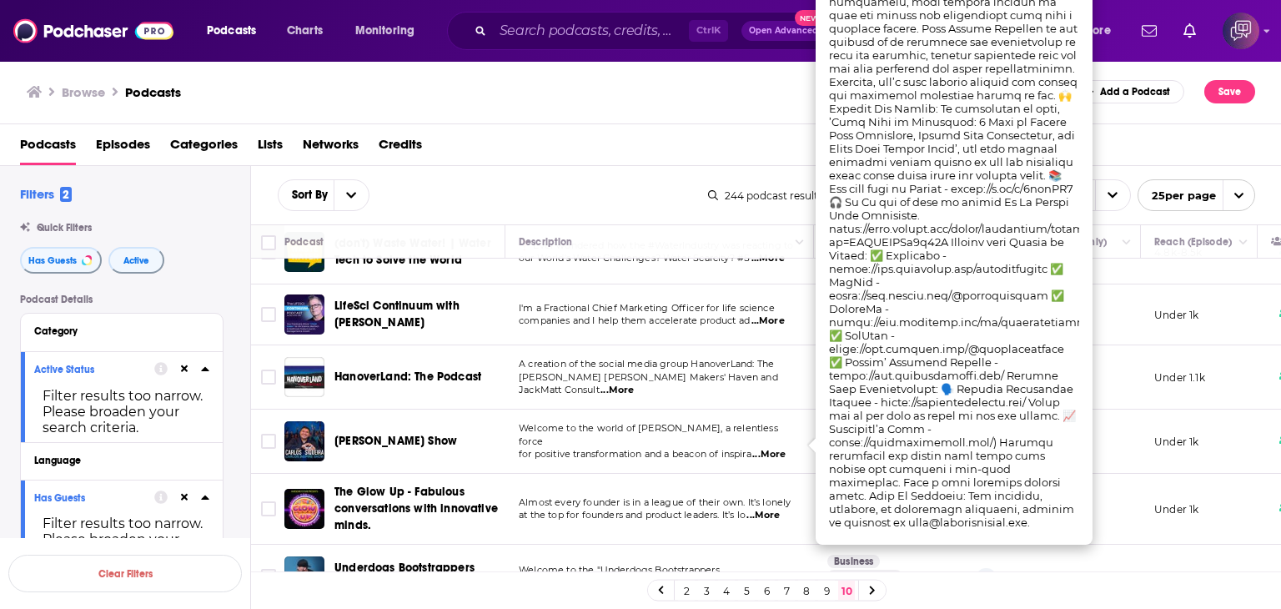
click at [774, 448] on span "...More" at bounding box center [768, 454] width 33 height 13
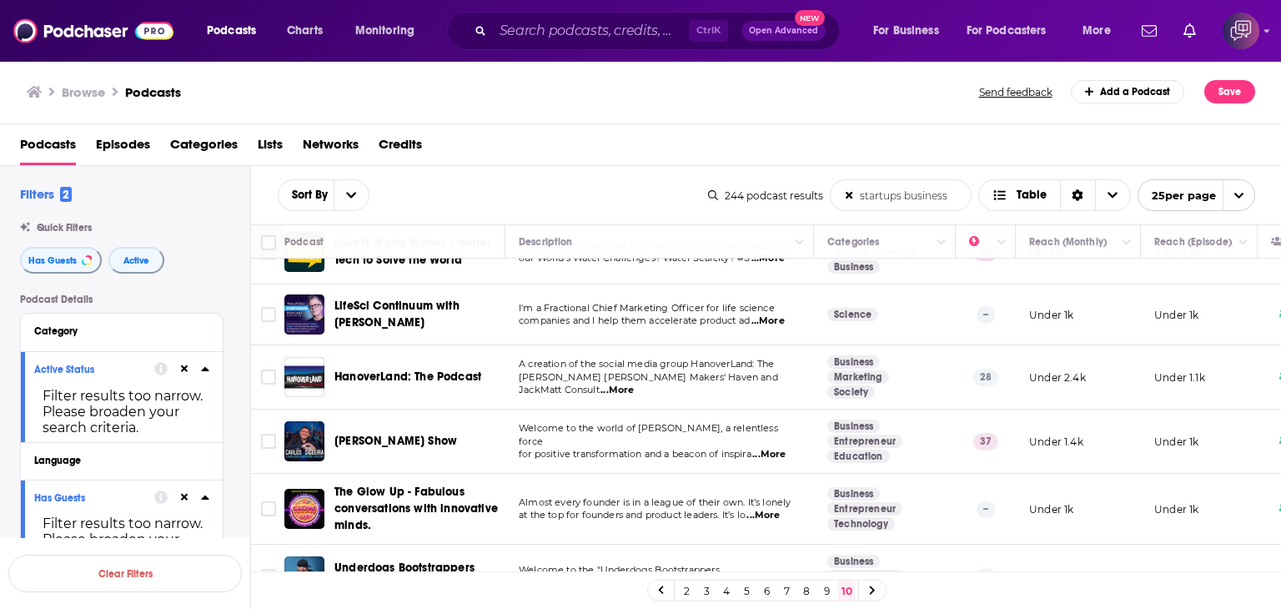
click at [771, 448] on span "...More" at bounding box center [768, 454] width 33 height 13
click at [558, 101] on div "Browse Podcasts" at bounding box center [504, 91] width 954 height 23
drag, startPoint x: 333, startPoint y: 415, endPoint x: 450, endPoint y: 417, distance: 116.8
click at [450, 417] on td "Carlos Inspire Show" at bounding box center [394, 442] width 221 height 64
copy span "Carlos Inspire Show"
